Goal: Find specific page/section: Find specific page/section

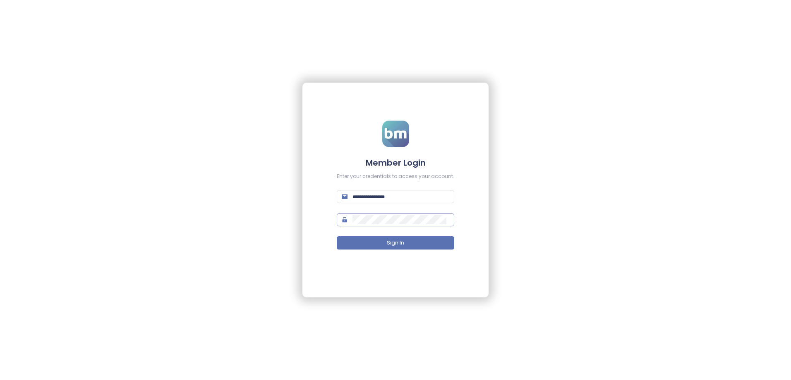
type input "**********"
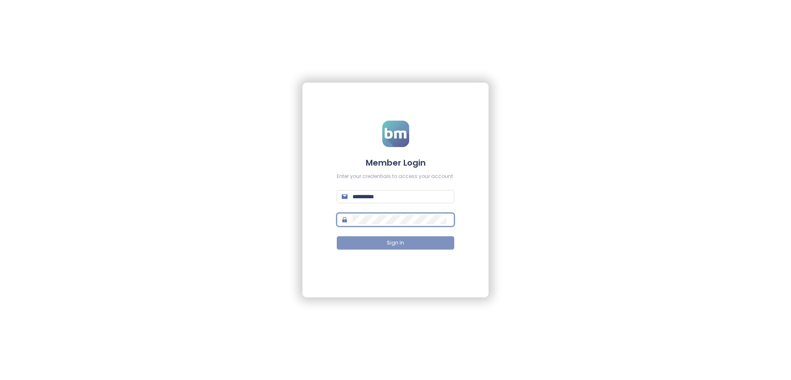
click at [363, 237] on button "Sign In" at bounding box center [395, 242] width 117 height 13
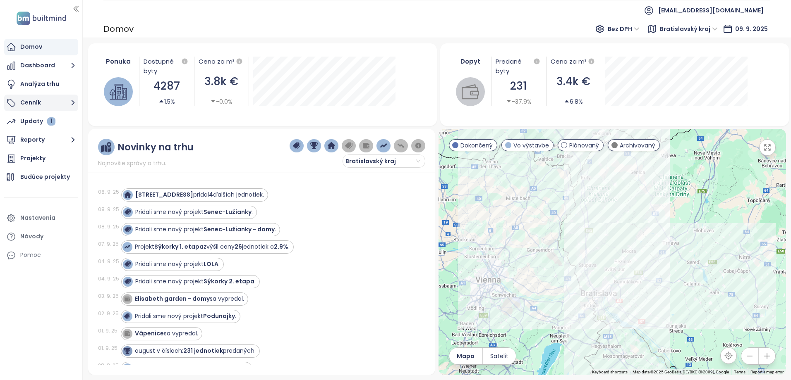
click at [55, 104] on button "Cenník" at bounding box center [41, 103] width 74 height 17
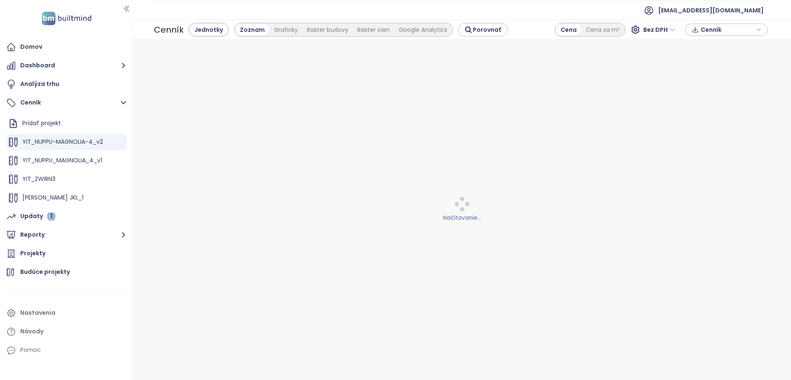
drag, startPoint x: 83, startPoint y: 131, endPoint x: 134, endPoint y: 133, distance: 51.3
click at [134, 133] on div at bounding box center [132, 190] width 4 height 380
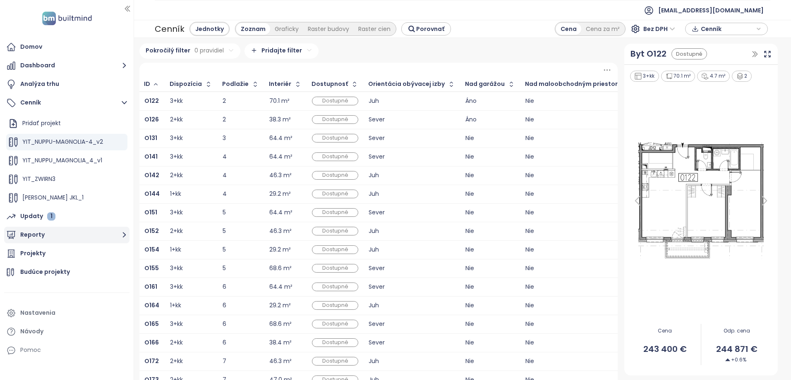
click at [77, 234] on button "Reporty" at bounding box center [66, 235] width 125 height 17
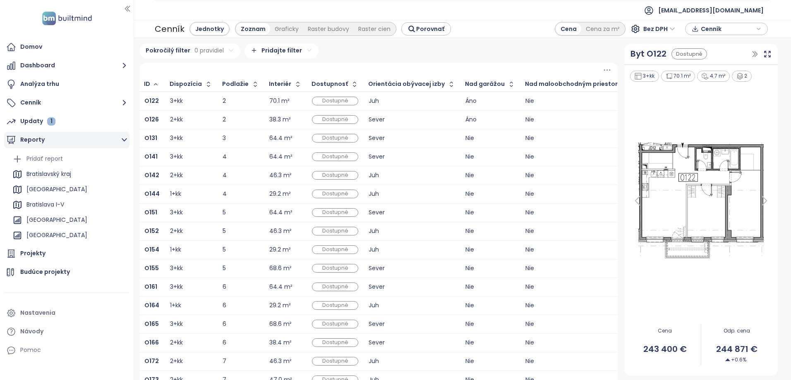
click at [55, 140] on button "Reporty" at bounding box center [66, 140] width 125 height 17
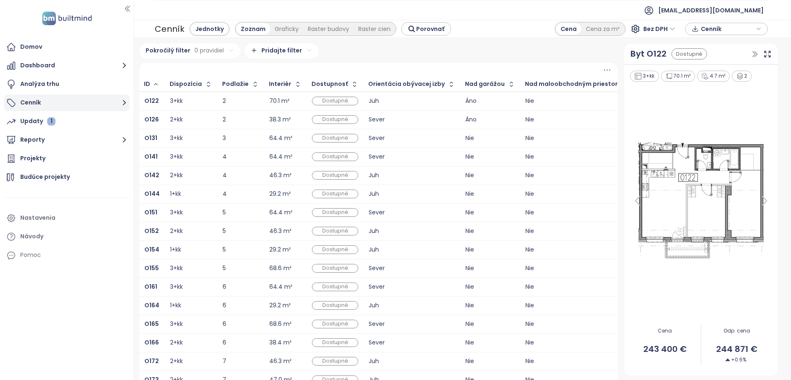
click at [57, 106] on button "Cenník" at bounding box center [66, 103] width 125 height 17
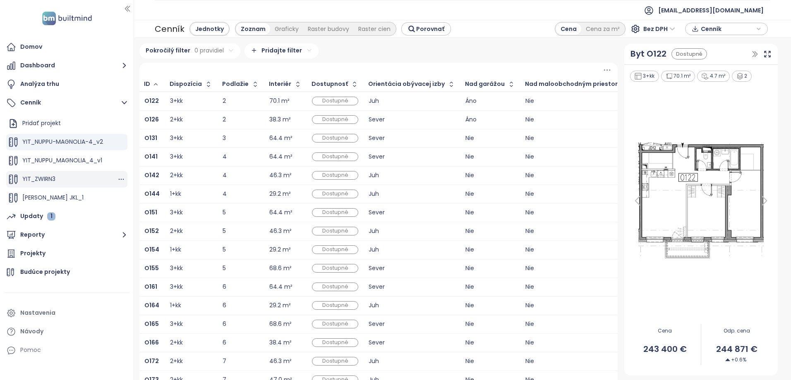
click at [64, 177] on div "YIT_ZWIRN3" at bounding box center [66, 179] width 121 height 17
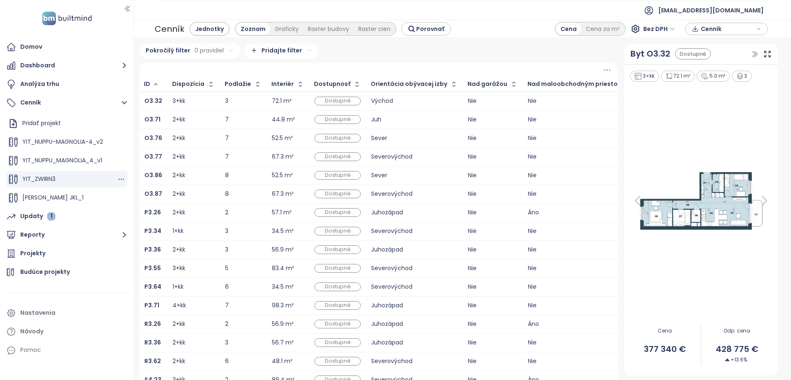
click at [64, 177] on div "YIT_ZWIRN3" at bounding box center [66, 179] width 121 height 17
